Goal: Find specific page/section: Find specific page/section

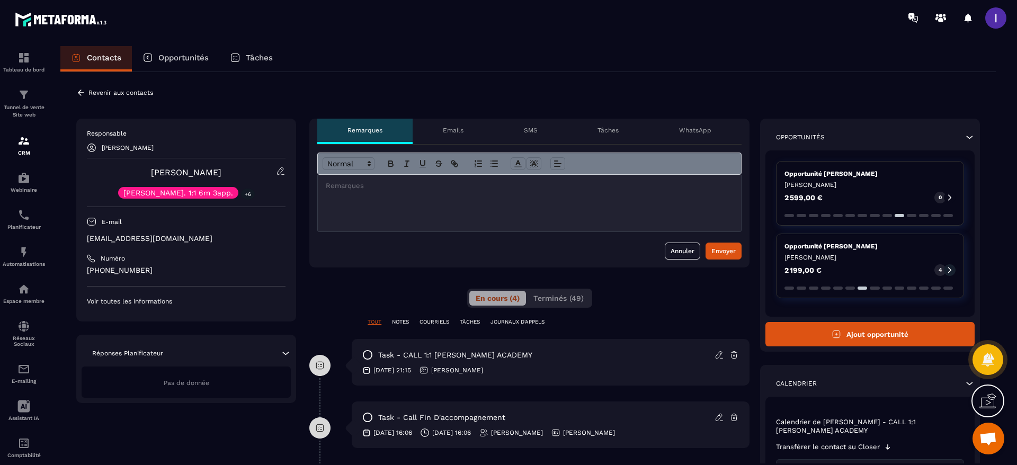
click at [86, 92] on div "Revenir aux contacts" at bounding box center [114, 93] width 77 height 10
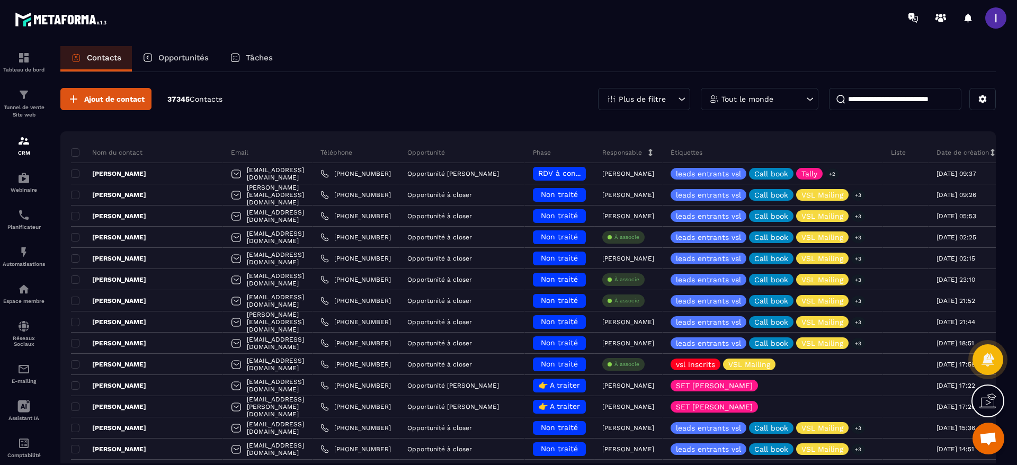
click at [163, 60] on p "Opportunités" at bounding box center [183, 58] width 50 height 10
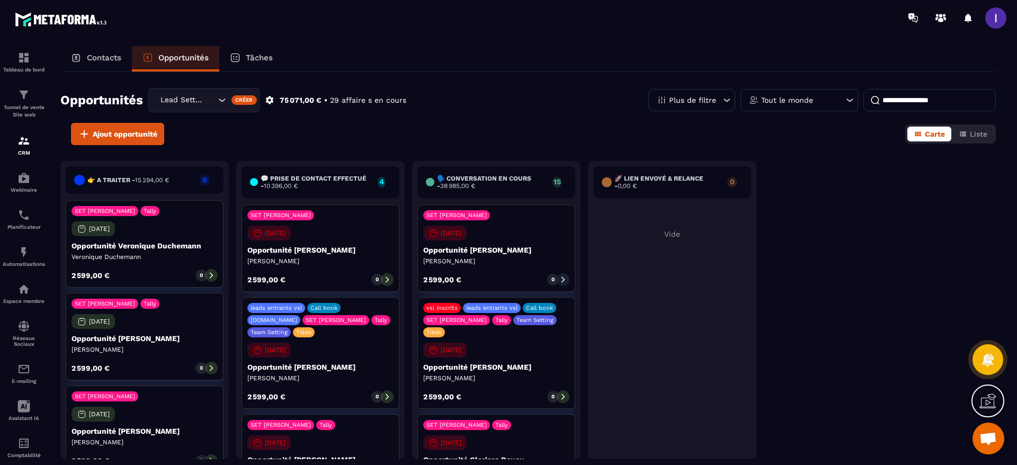
click at [216, 104] on div "Lead Setting" at bounding box center [203, 100] width 111 height 24
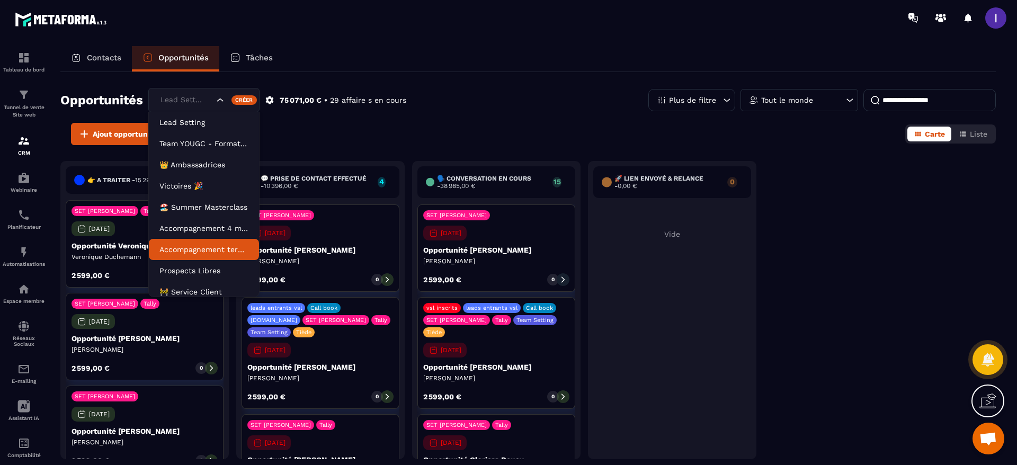
scroll to position [5, 0]
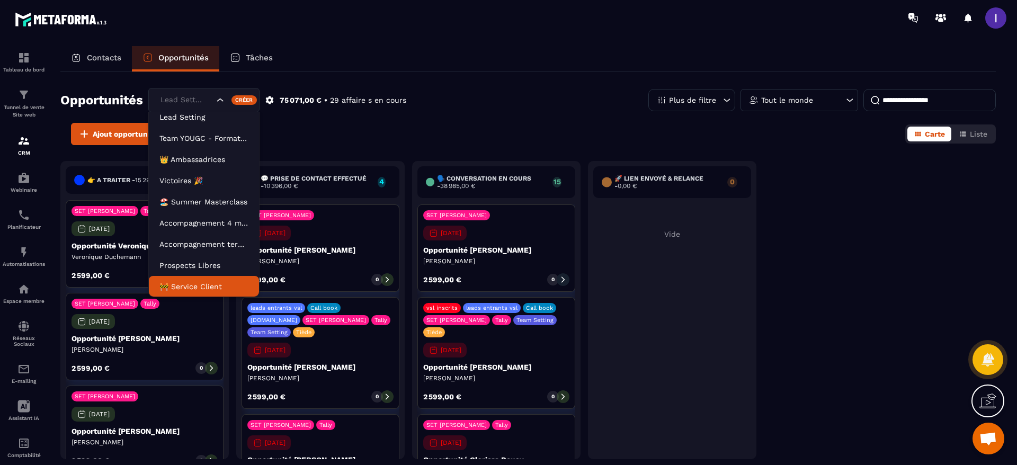
click at [201, 287] on p "🚧 Service Client" at bounding box center [203, 286] width 89 height 11
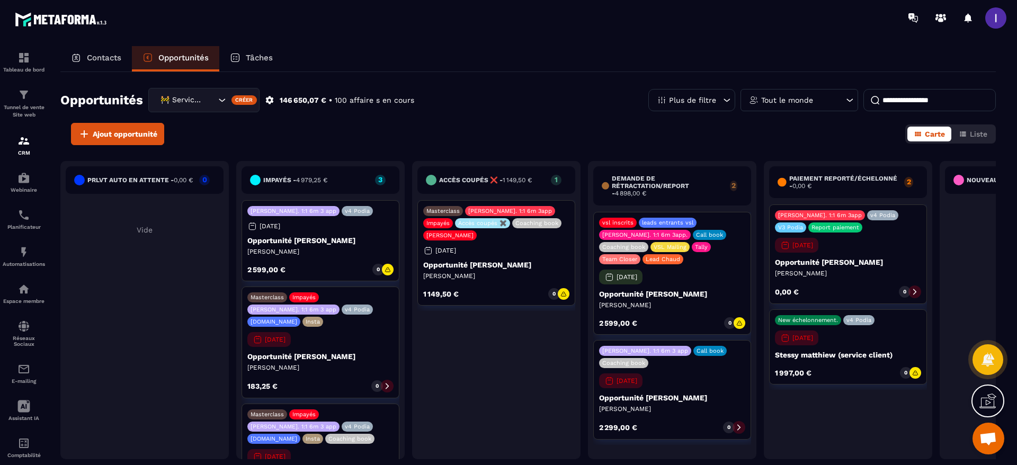
click at [901, 93] on input at bounding box center [929, 100] width 132 height 22
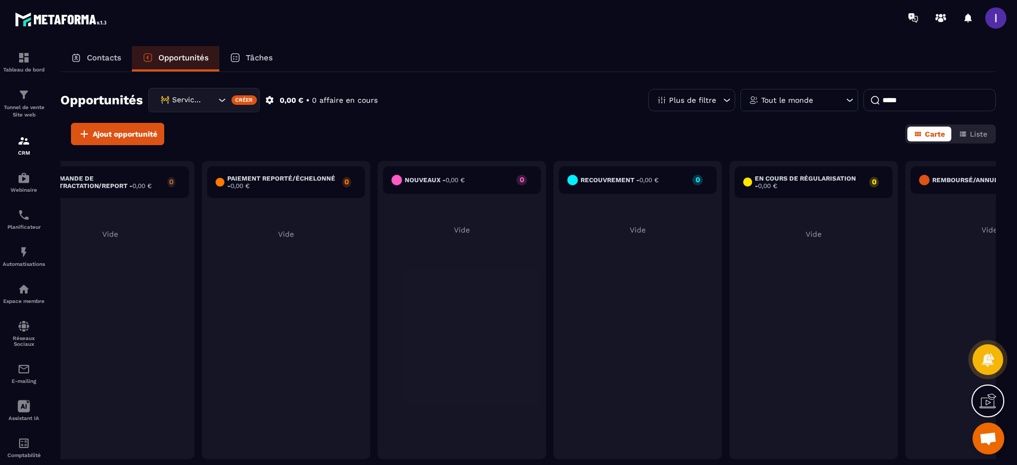
scroll to position [0, 532]
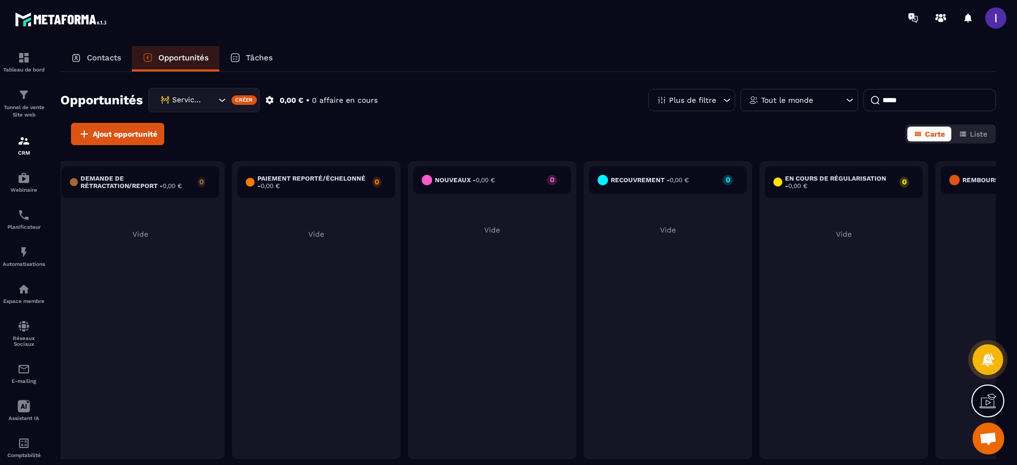
drag, startPoint x: 902, startPoint y: 103, endPoint x: 860, endPoint y: 105, distance: 41.9
click at [860, 105] on div "Plus de filtre Tout le monde *****" at bounding box center [821, 100] width 347 height 22
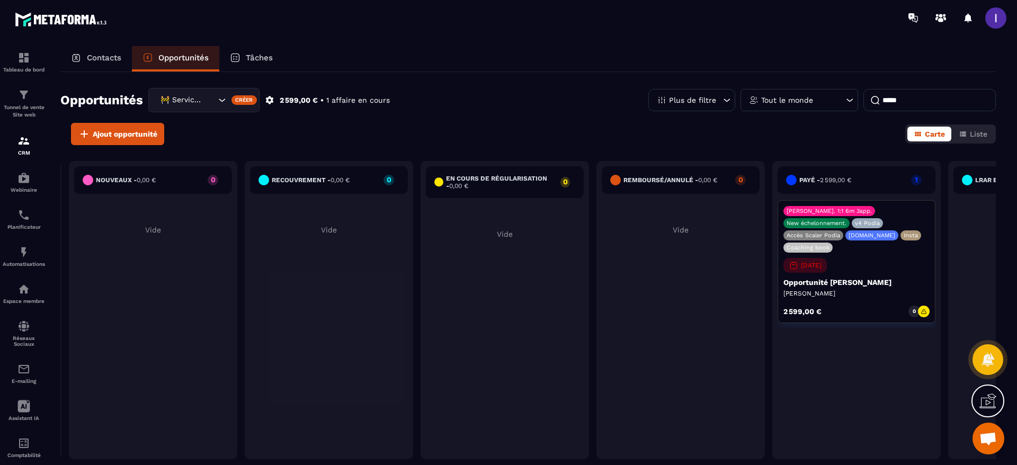
scroll to position [0, 929]
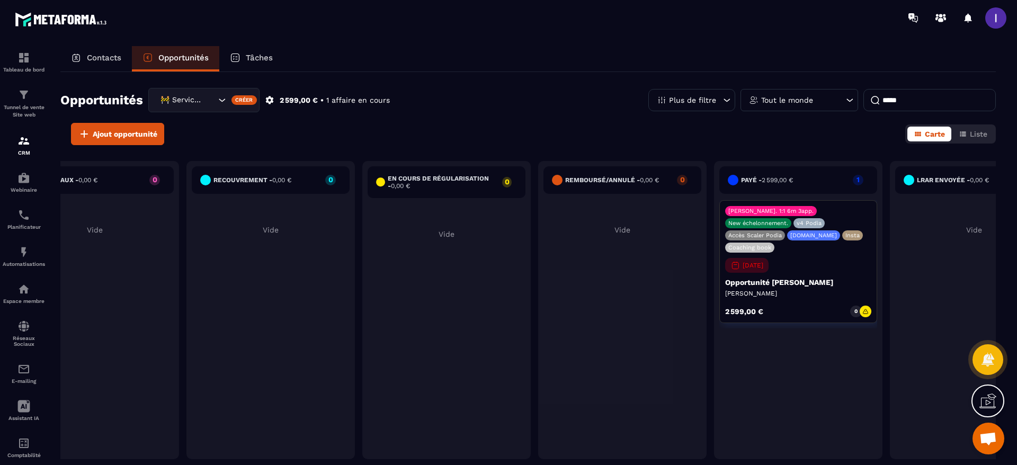
type input "*****"
click at [817, 301] on div "[PERSON_NAME]. 1:1 6m 3app. New échelonnement. v4 Podia Accès Scaler Podia [DOM…" at bounding box center [798, 261] width 158 height 123
click at [863, 311] on icon at bounding box center [865, 311] width 6 height 6
